Goal: Consume media (video, audio)

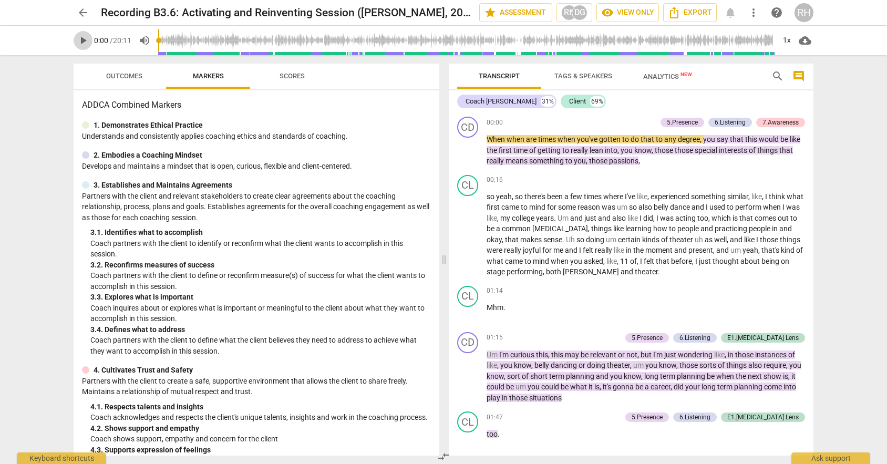
click at [79, 37] on span "play_arrow" at bounding box center [83, 40] width 13 height 13
click at [82, 41] on span "pause" at bounding box center [83, 40] width 13 height 13
click at [82, 41] on span "play_arrow" at bounding box center [83, 40] width 13 height 13
click at [468, 158] on button "pause" at bounding box center [468, 150] width 17 height 17
click at [466, 150] on span "play_arrow" at bounding box center [468, 150] width 13 height 13
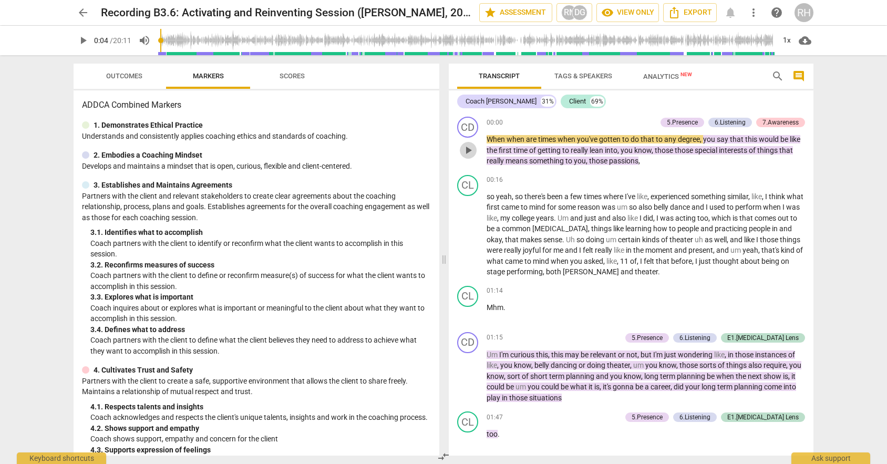
type input "4"
click at [82, 38] on span "play_arrow" at bounding box center [83, 40] width 13 height 13
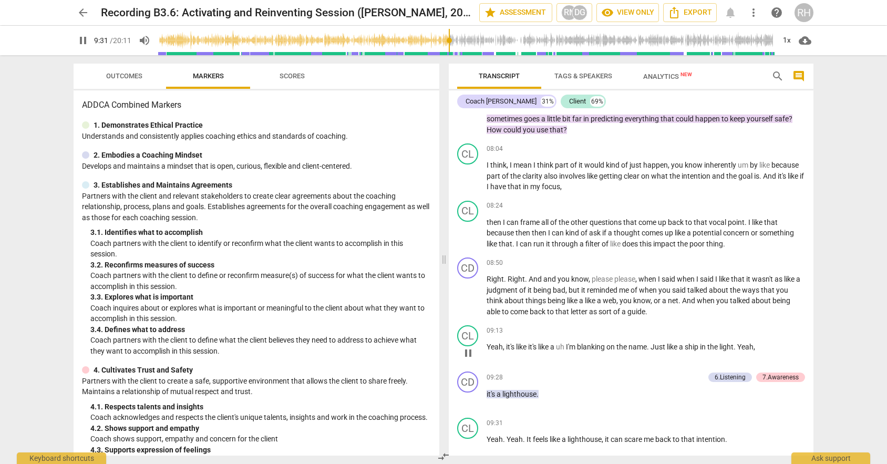
scroll to position [1985, 0]
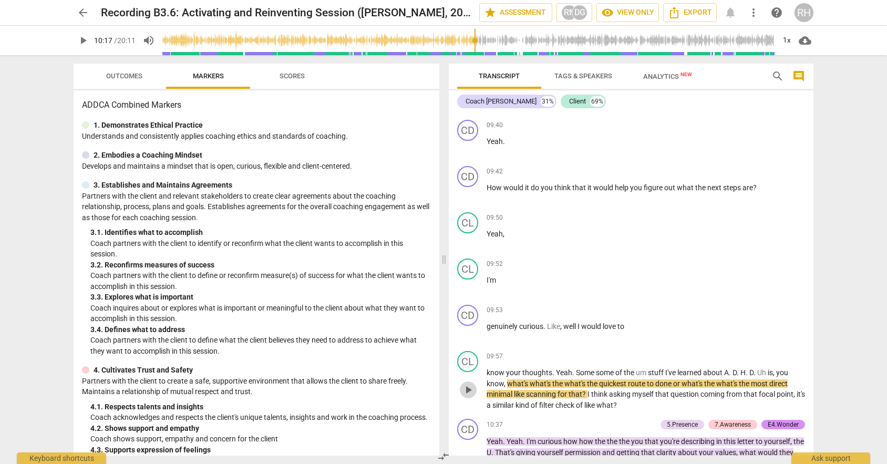
click at [472, 398] on button "play_arrow" at bounding box center [468, 390] width 17 height 17
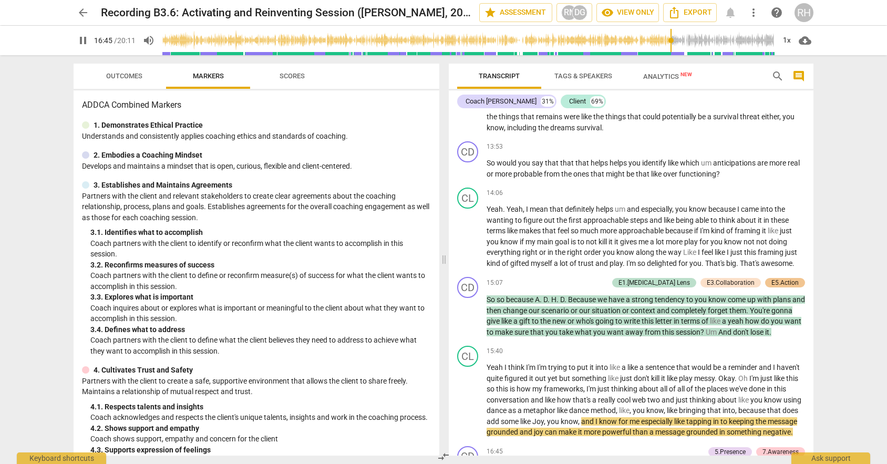
scroll to position [3276, 0]
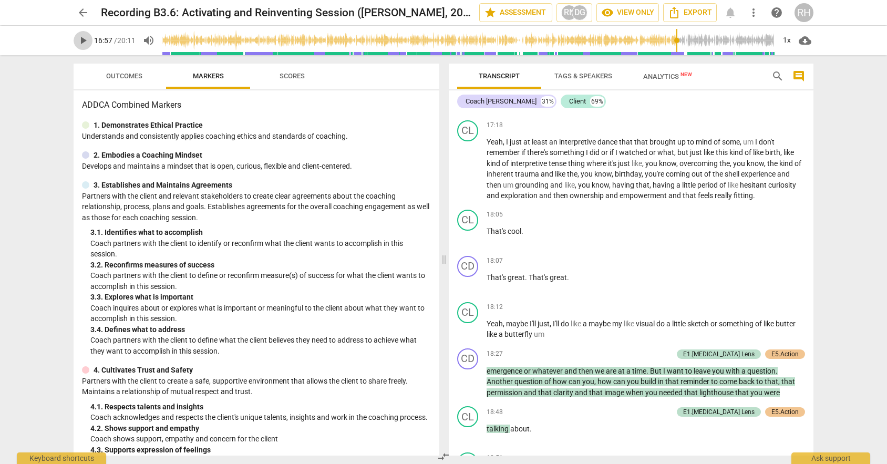
click at [85, 44] on span "play_arrow" at bounding box center [83, 40] width 13 height 13
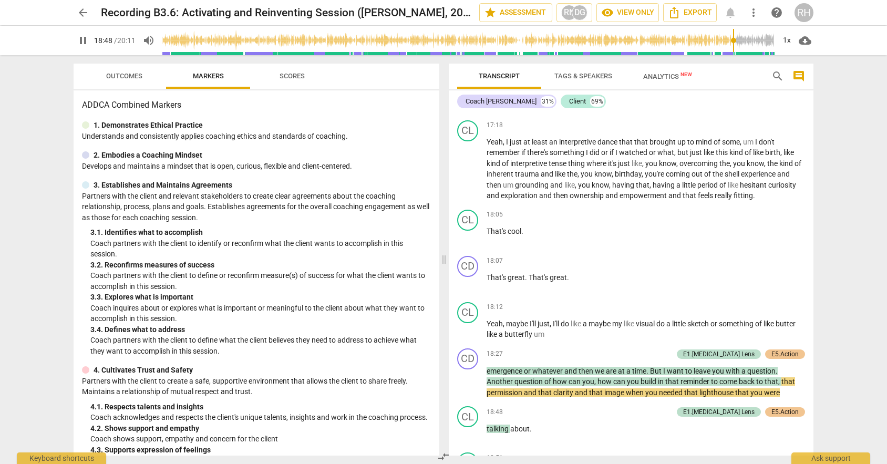
scroll to position [3631, 0]
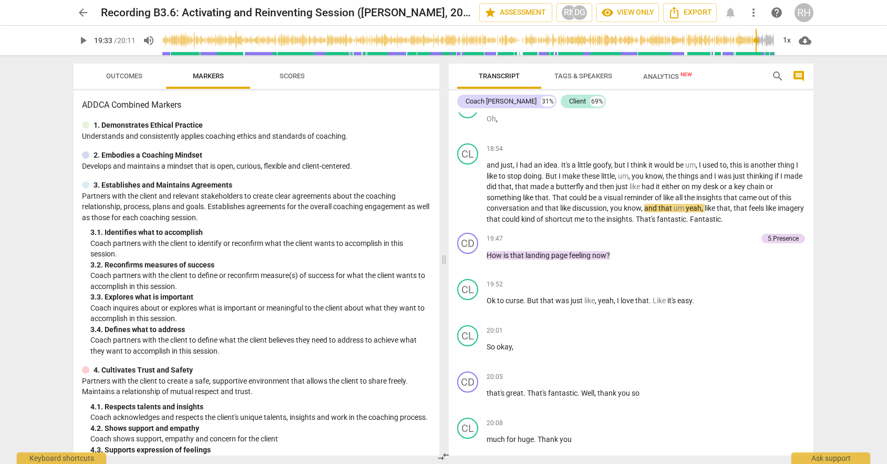
click at [82, 38] on span "play_arrow" at bounding box center [83, 40] width 13 height 13
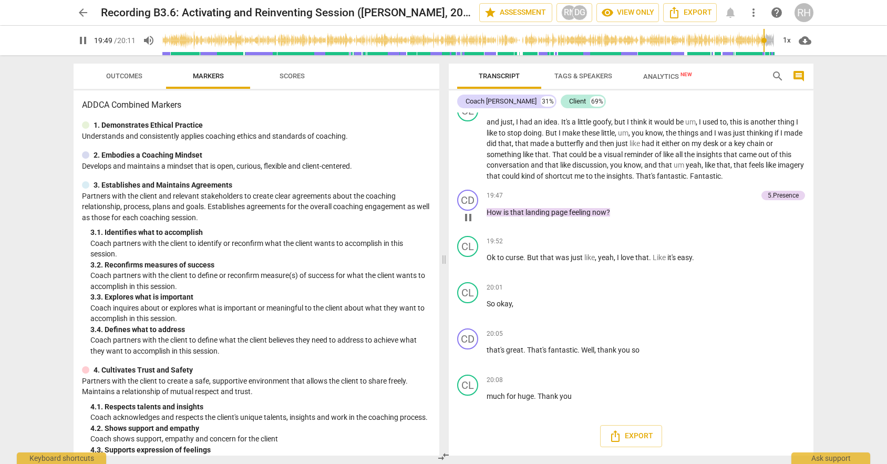
scroll to position [3717, 0]
type input "1211"
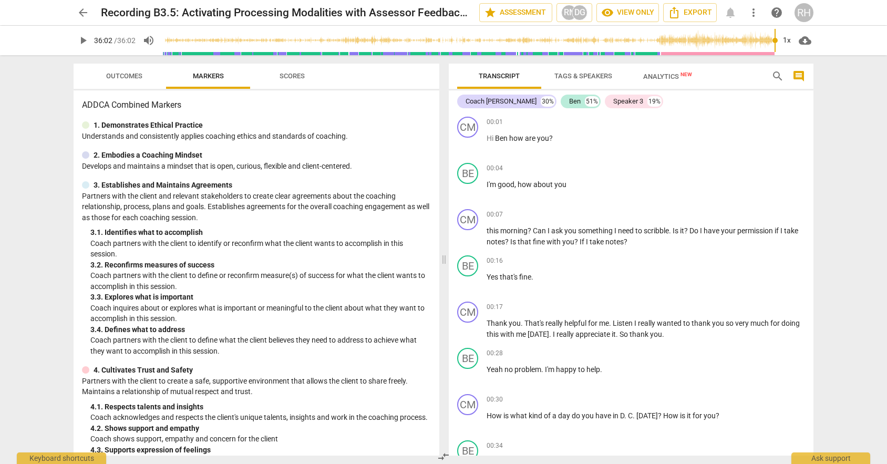
scroll to position [2022, 0]
